Goal: Information Seeking & Learning: Find specific fact

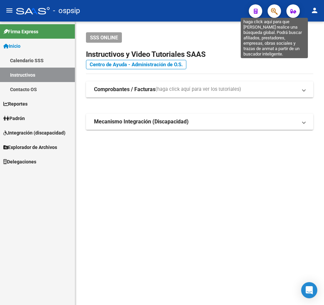
click at [275, 9] on icon "button" at bounding box center [274, 11] width 7 height 8
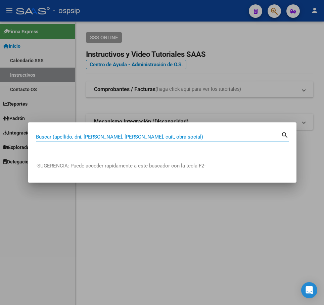
click at [231, 105] on div at bounding box center [162, 152] width 324 height 305
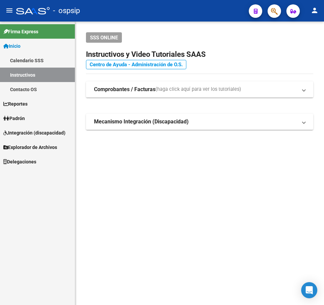
click at [141, 63] on link "Centro de Ayuda - Administración de O.S." at bounding box center [136, 64] width 100 height 9
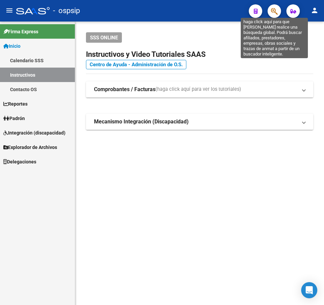
click at [275, 9] on icon "button" at bounding box center [274, 11] width 7 height 8
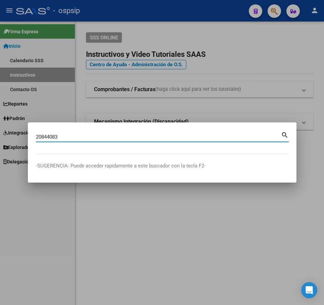
type input "20844083"
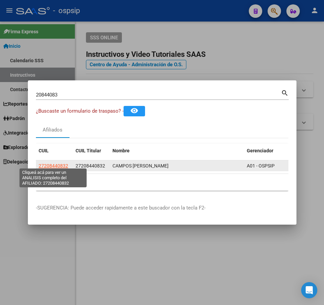
click at [42, 163] on span "27208440832" at bounding box center [54, 165] width 30 height 5
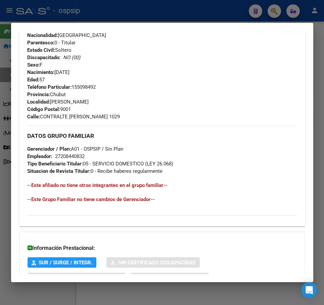
scroll to position [336, 0]
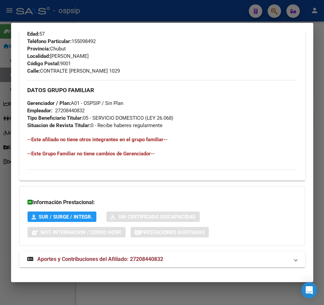
click at [188, 263] on mat-expansion-panel-header "Aportes y Contribuciones del Afiliado: 27208440832" at bounding box center [162, 259] width 286 height 16
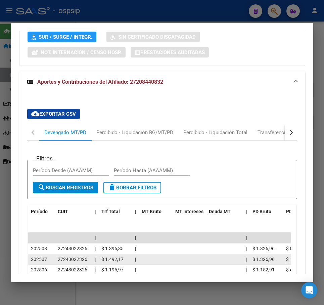
scroll to position [616, 0]
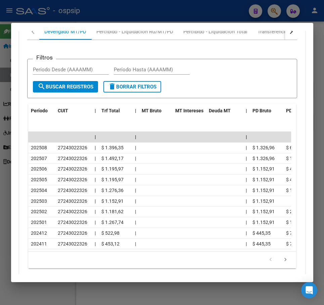
click at [187, 9] on div at bounding box center [162, 152] width 324 height 305
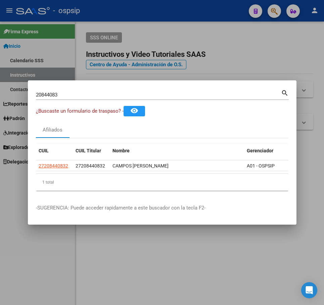
click at [190, 10] on div at bounding box center [162, 152] width 324 height 305
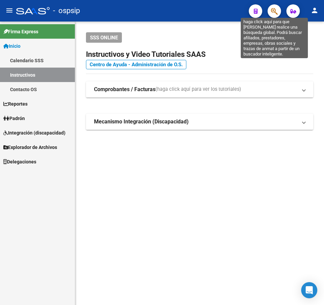
click at [274, 13] on icon "button" at bounding box center [274, 11] width 7 height 8
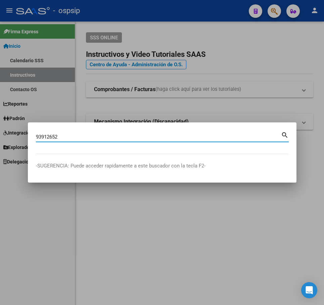
type input "93912652"
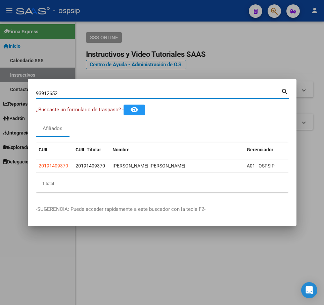
drag, startPoint x: 180, startPoint y: 68, endPoint x: 199, endPoint y: 72, distance: 19.0
click at [180, 68] on div at bounding box center [162, 152] width 324 height 305
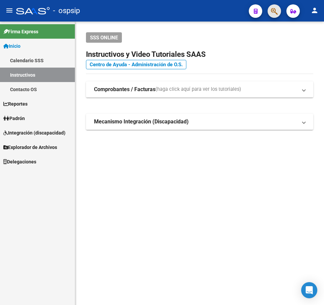
click at [270, 7] on button "button" at bounding box center [274, 10] width 13 height 13
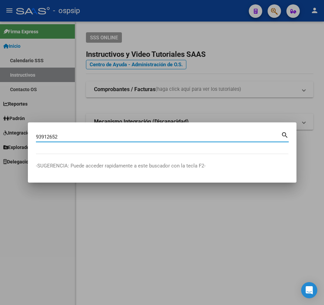
type input "93912652"
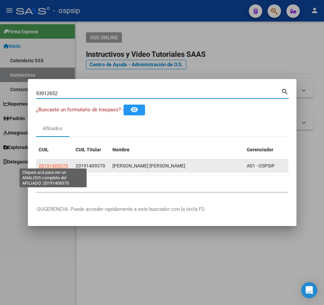
click at [57, 163] on span "20191409370" at bounding box center [54, 165] width 30 height 5
type textarea "20191409370"
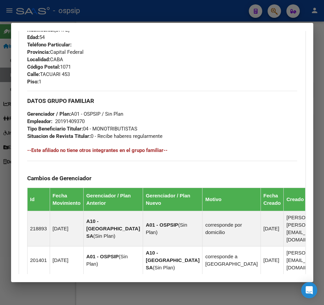
scroll to position [460, 0]
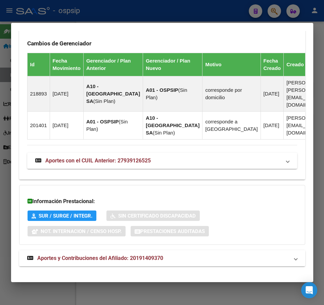
click at [195, 254] on mat-panel-title "Aportes y Contribuciones del Afiliado: 20191409370" at bounding box center [158, 258] width 262 height 8
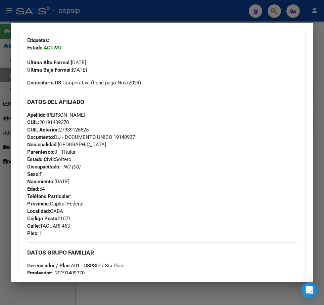
scroll to position [173, 0]
drag, startPoint x: 72, startPoint y: 120, endPoint x: 42, endPoint y: 122, distance: 30.3
click at [42, 122] on div "Apellido: [PERSON_NAME] CUIL: 20191409370 [PERSON_NAME]: 27939126525 Documento:…" at bounding box center [162, 152] width 270 height 81
drag, startPoint x: 43, startPoint y: 122, endPoint x: 47, endPoint y: 122, distance: 4.7
copy span "20191409370"
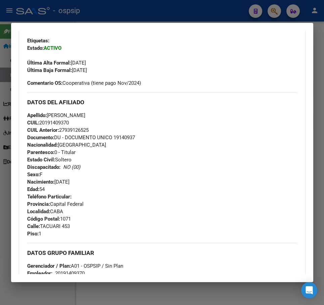
click at [200, 6] on div at bounding box center [162, 152] width 324 height 305
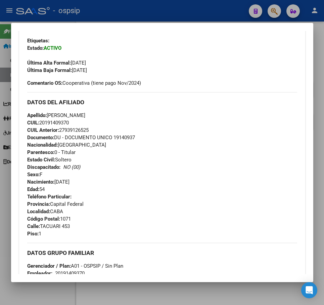
click at [201, 6] on div at bounding box center [162, 152] width 324 height 305
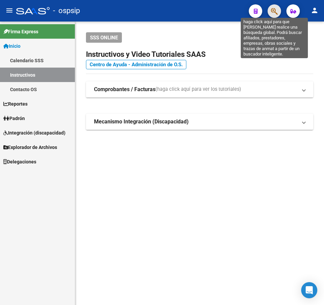
click at [274, 13] on icon "button" at bounding box center [274, 11] width 7 height 8
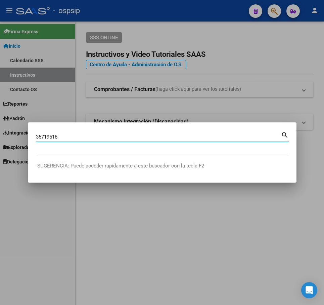
type input "35719516"
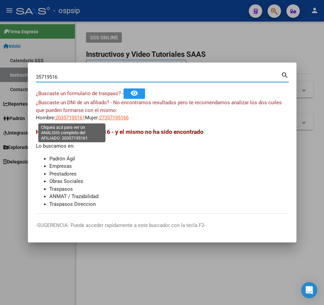
click at [67, 116] on span "20357195161" at bounding box center [70, 118] width 30 height 6
type textarea "20357195161"
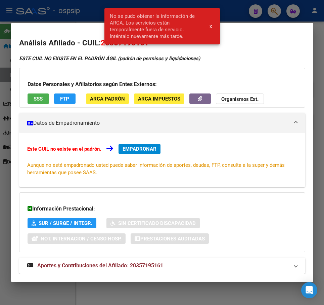
click at [79, 16] on div at bounding box center [162, 152] width 324 height 305
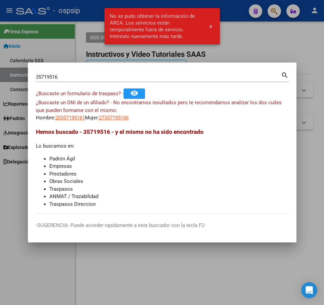
click at [85, 41] on div at bounding box center [162, 152] width 324 height 305
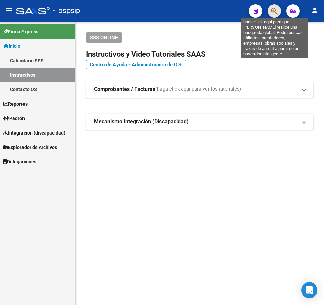
click at [276, 8] on icon "button" at bounding box center [274, 11] width 7 height 8
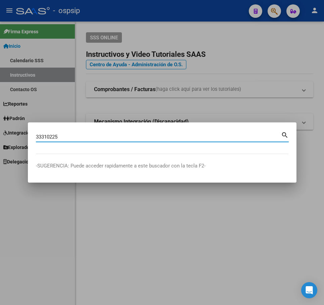
type input "33310225"
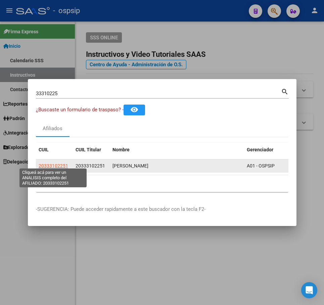
click at [58, 164] on span "20333102251" at bounding box center [54, 165] width 30 height 5
type textarea "20333102251"
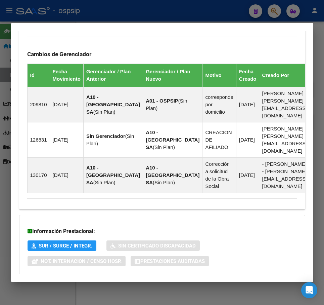
scroll to position [437, 0]
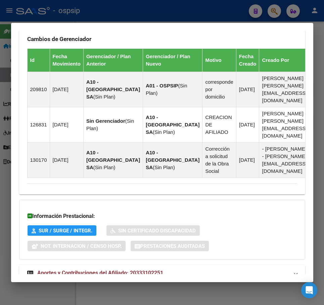
click at [155, 11] on div at bounding box center [162, 152] width 324 height 305
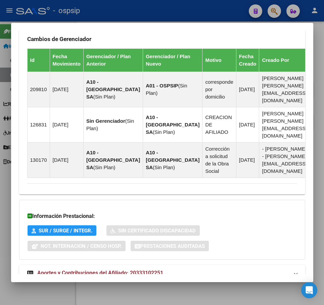
click at [157, 11] on div at bounding box center [162, 152] width 324 height 305
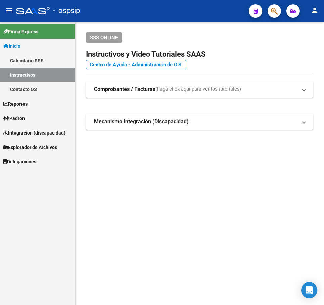
click at [278, 15] on div at bounding box center [271, 11] width 19 height 14
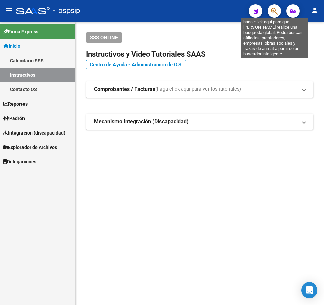
click at [277, 13] on icon "button" at bounding box center [274, 11] width 7 height 8
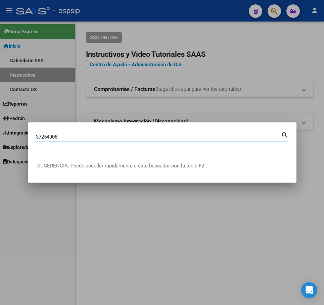
type input "37254908"
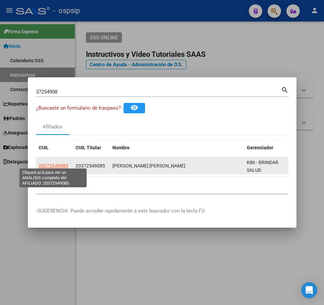
click at [62, 163] on span "20372549085" at bounding box center [54, 165] width 30 height 5
type textarea "20372549085"
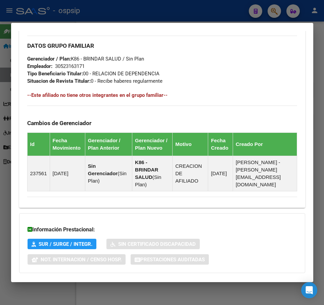
scroll to position [386, 0]
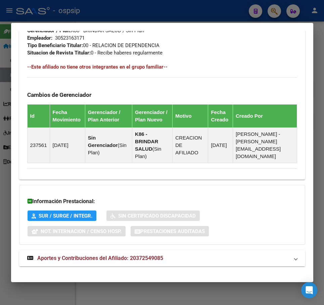
drag, startPoint x: 191, startPoint y: 256, endPoint x: 200, endPoint y: 254, distance: 8.6
click at [192, 255] on mat-expansion-panel-header "Aportes y Contribuciones del Afiliado: 20372549085" at bounding box center [162, 258] width 286 height 16
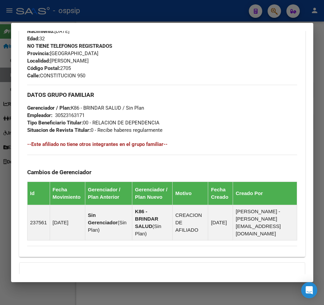
scroll to position [305, 0]
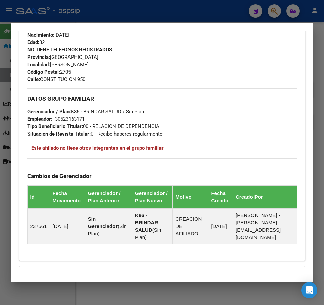
click at [186, 9] on div at bounding box center [162, 152] width 324 height 305
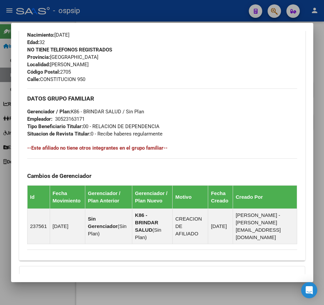
click at [186, 8] on div at bounding box center [162, 152] width 324 height 305
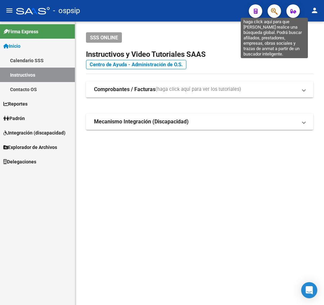
click at [274, 15] on icon "button" at bounding box center [274, 11] width 7 height 8
